Goal: Find contact information: Find contact information

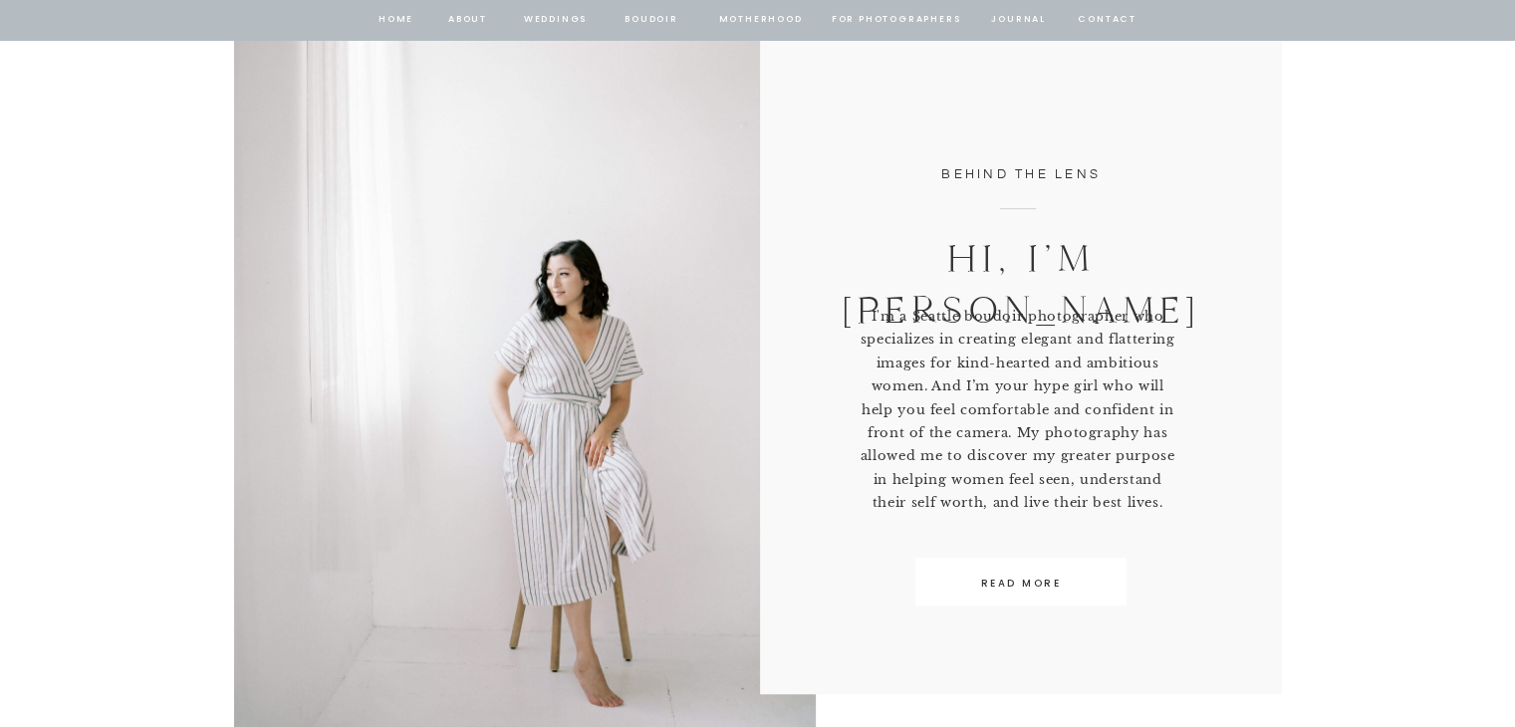
scroll to position [912, 0]
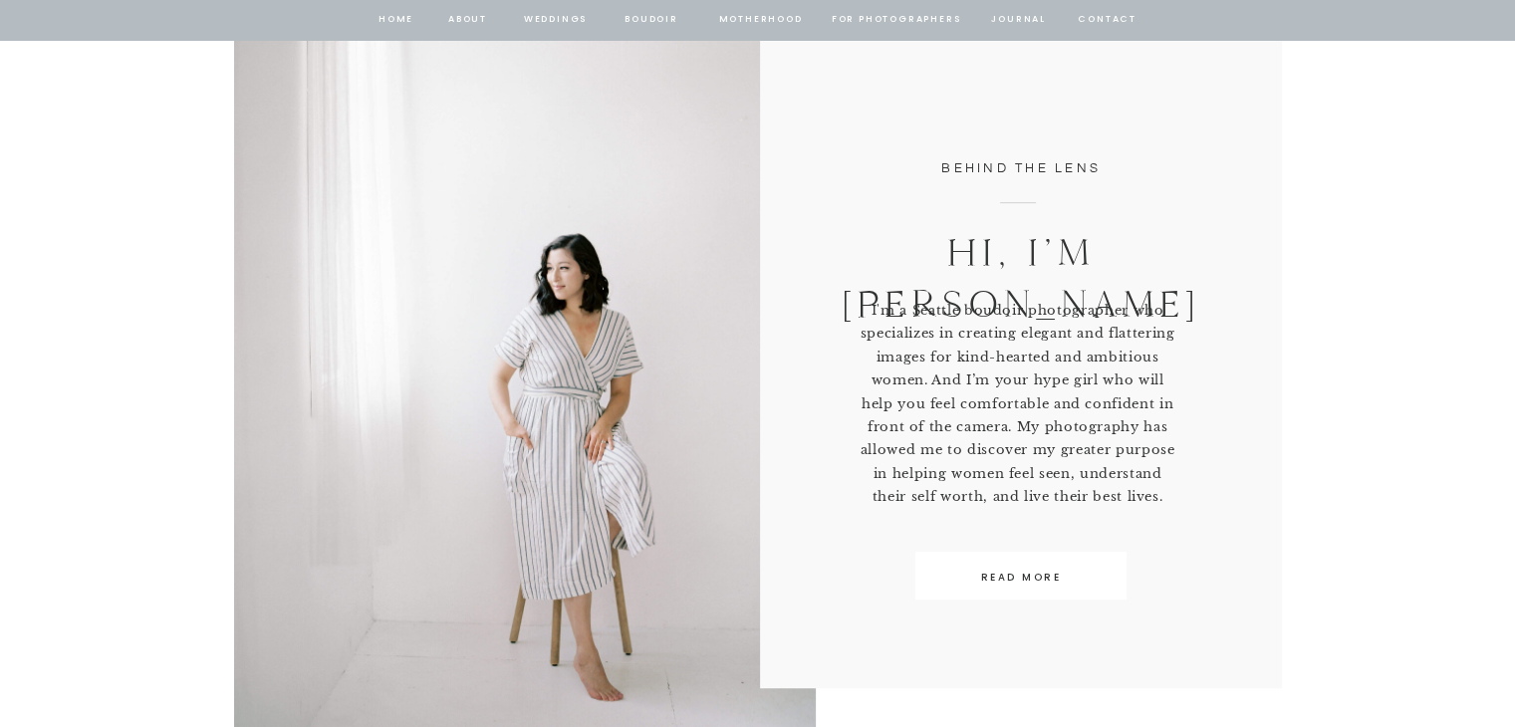
click at [1101, 21] on nav "contact" at bounding box center [1107, 20] width 64 height 18
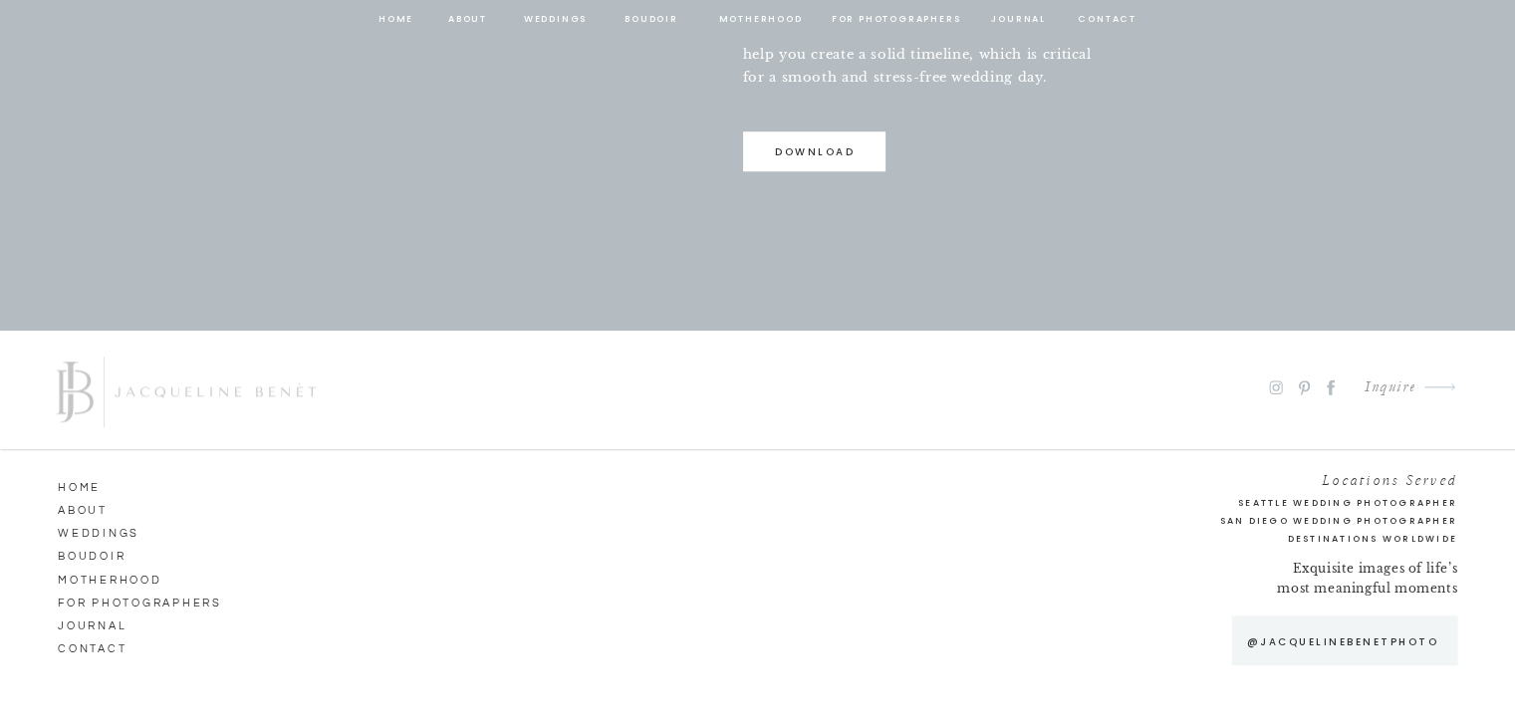
scroll to position [1951, 0]
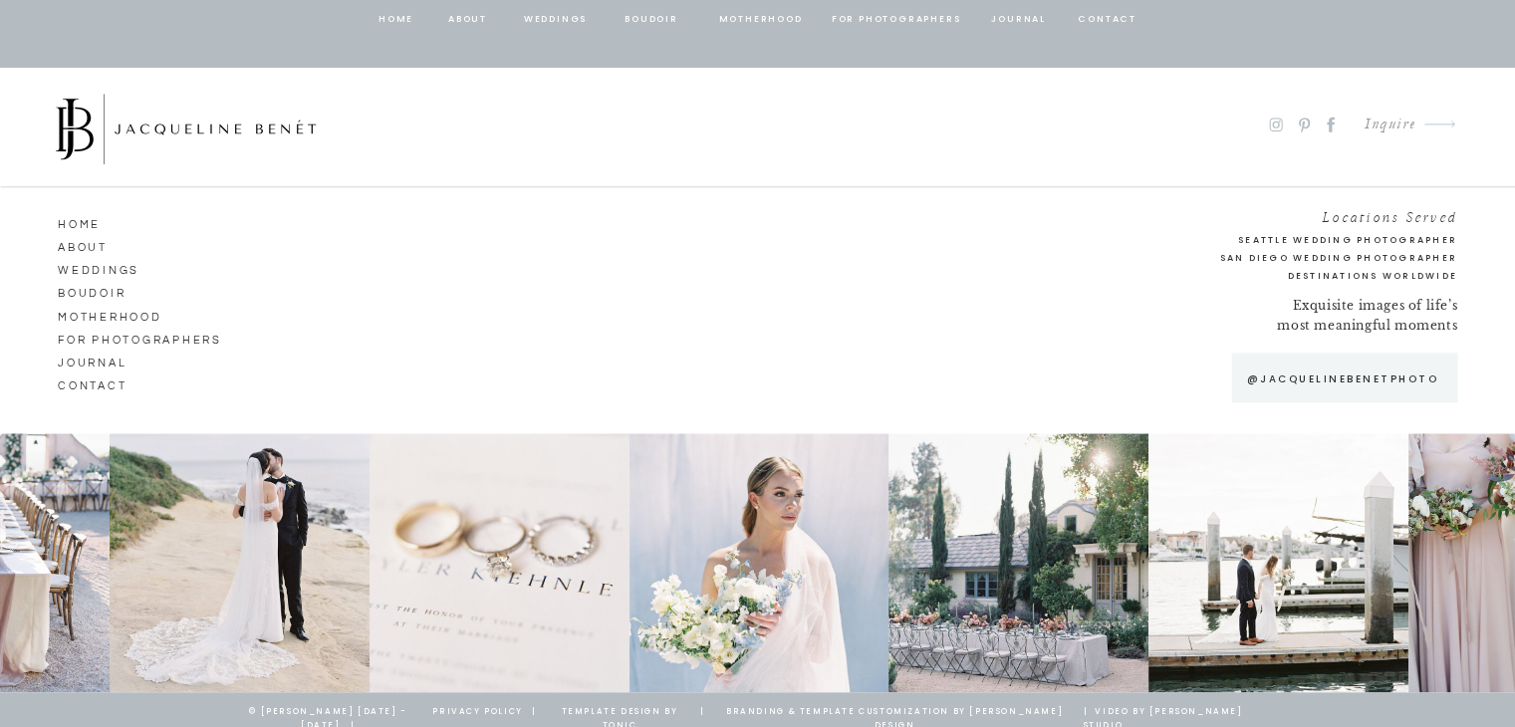
click at [1269, 127] on icon at bounding box center [1275, 124] width 13 height 13
click at [1320, 124] on icon at bounding box center [1329, 125] width 23 height 20
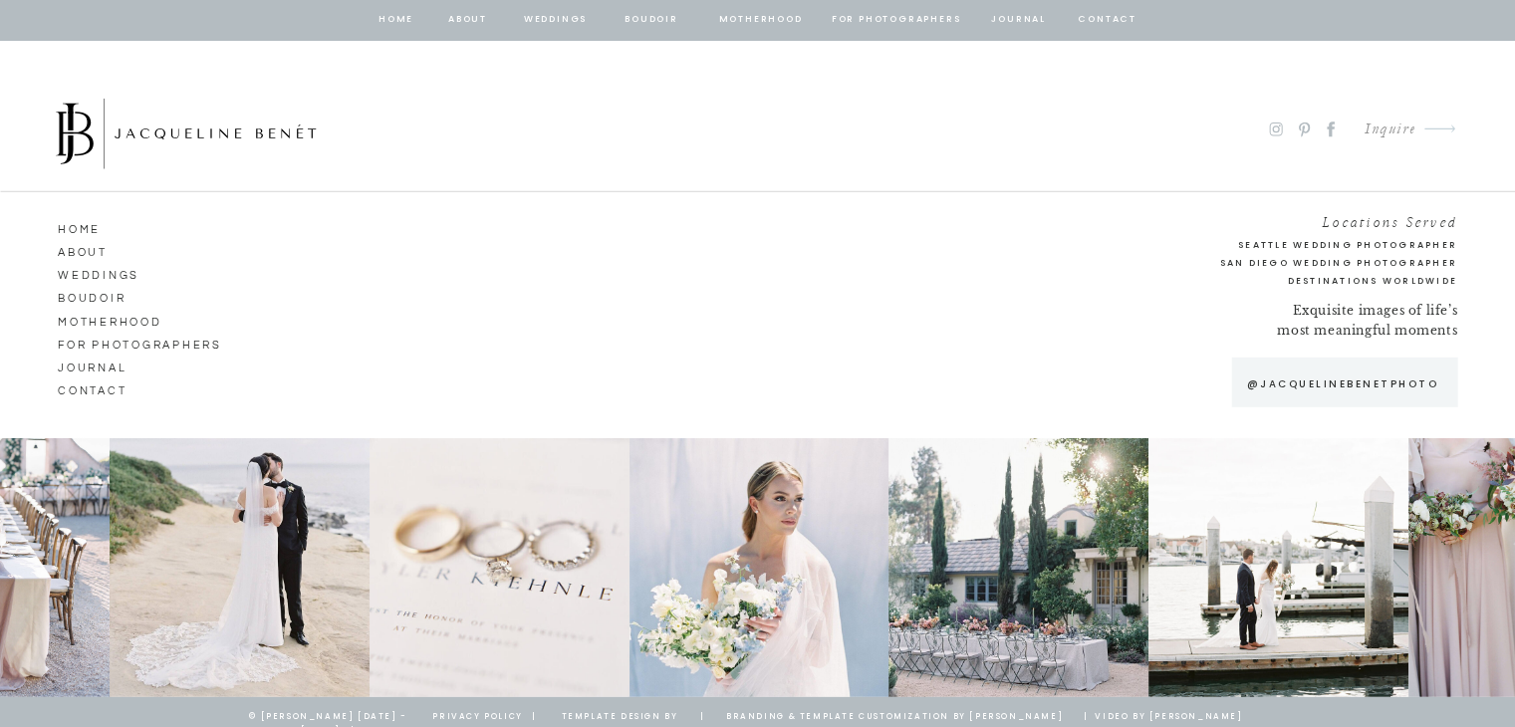
scroll to position [13217, 0]
